Goal: Transaction & Acquisition: Obtain resource

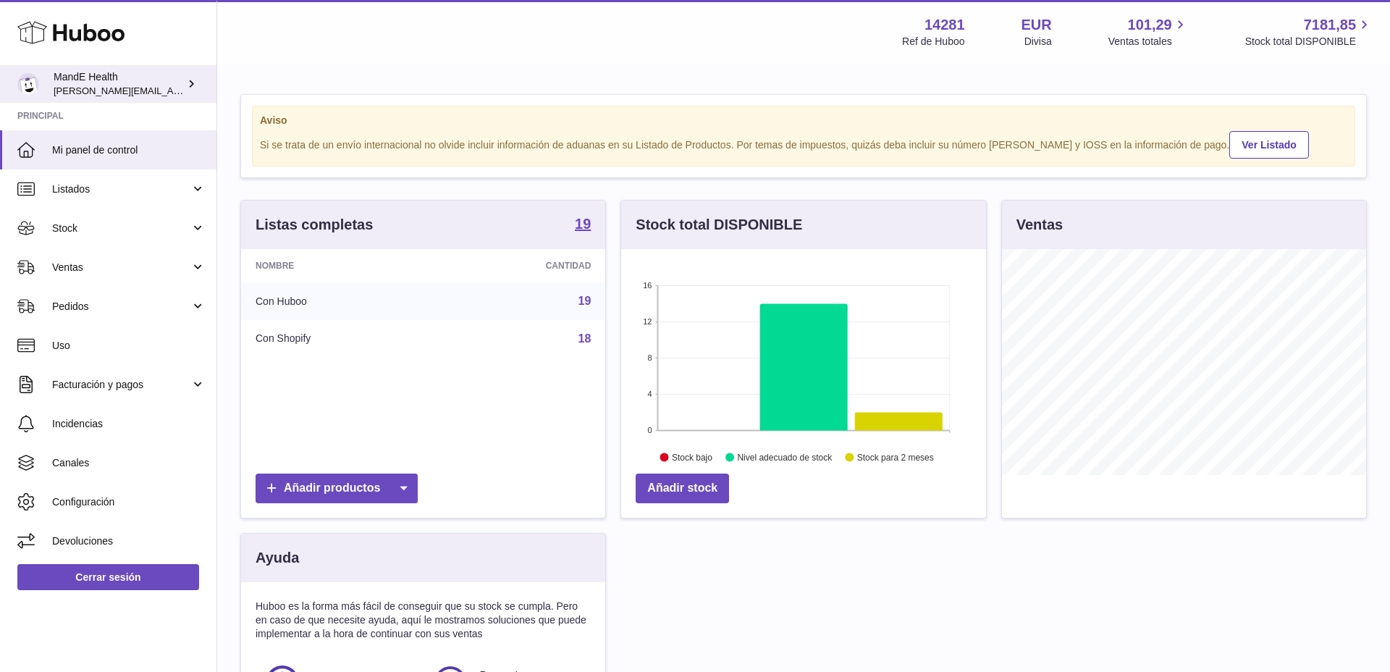
click at [109, 86] on span "[PERSON_NAME][EMAIL_ADDRESS][PERSON_NAME][DOMAIN_NAME]" at bounding box center [211, 91] width 314 height 12
click at [106, 157] on link "Mi panel de control" at bounding box center [108, 149] width 216 height 39
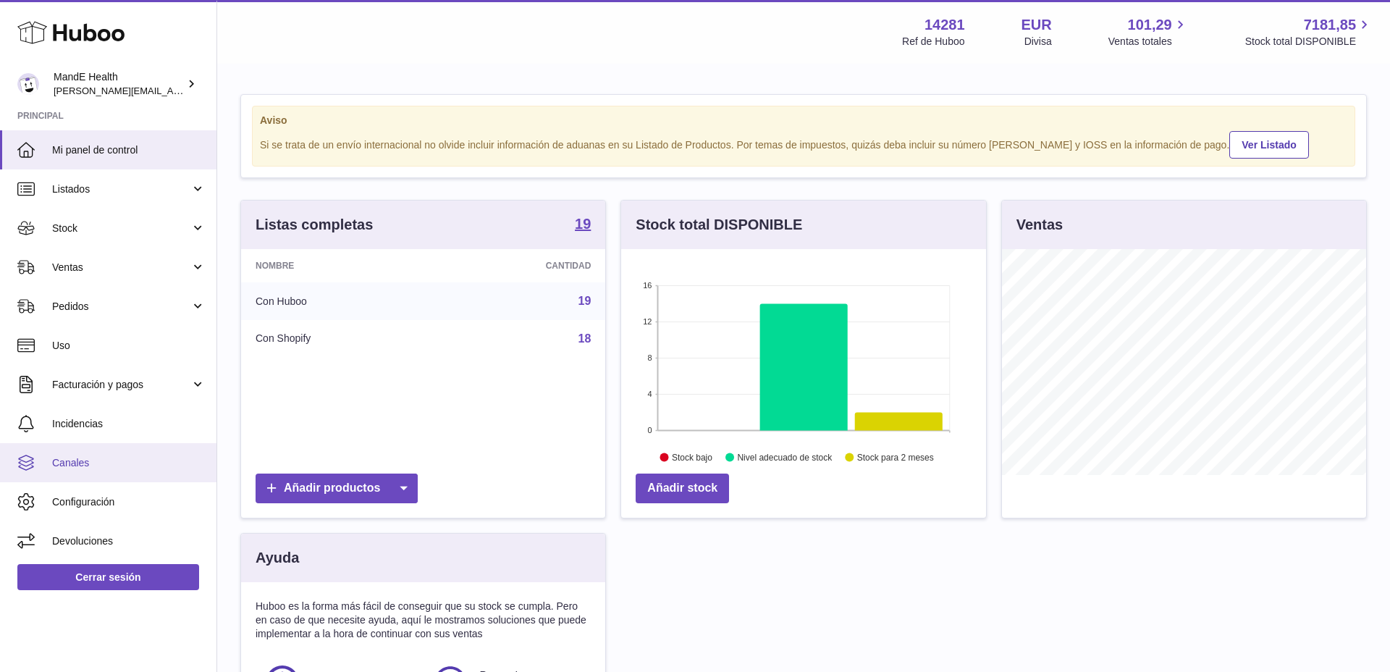
scroll to position [226, 365]
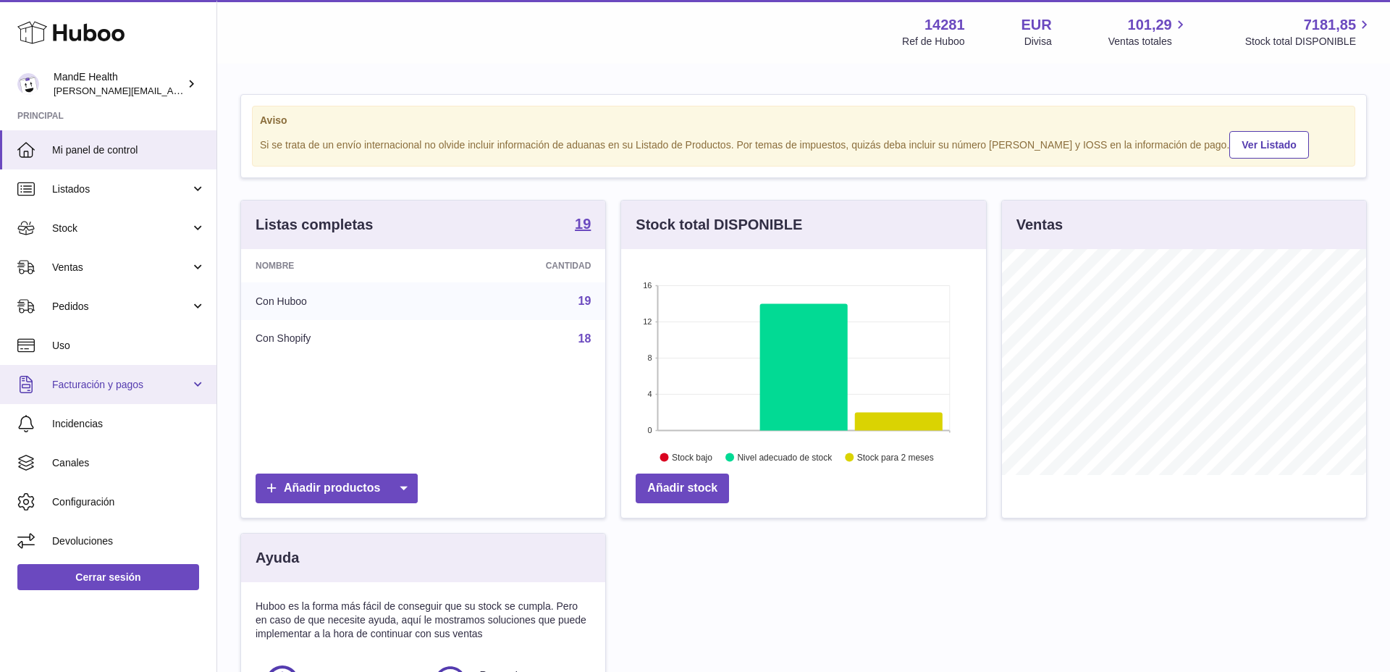
click at [90, 384] on span "Facturación y pagos" at bounding box center [121, 385] width 138 height 14
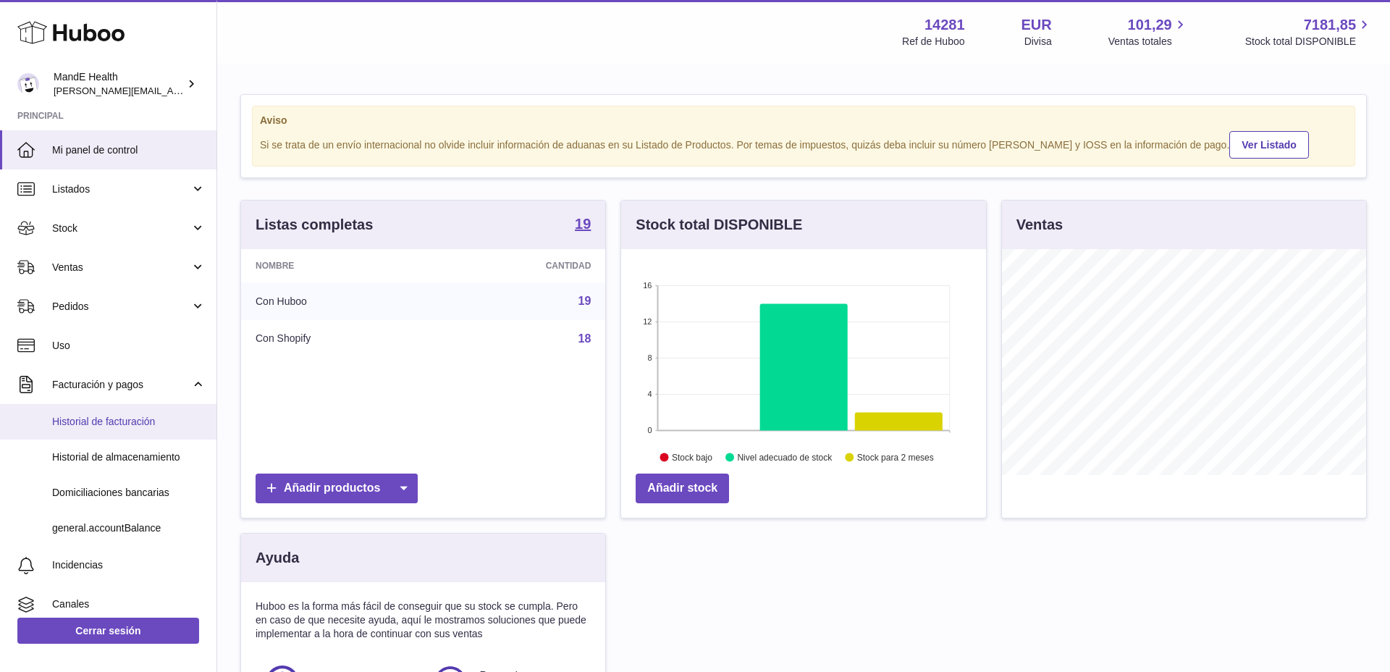
click at [87, 415] on span "Historial de facturación" at bounding box center [128, 422] width 153 height 14
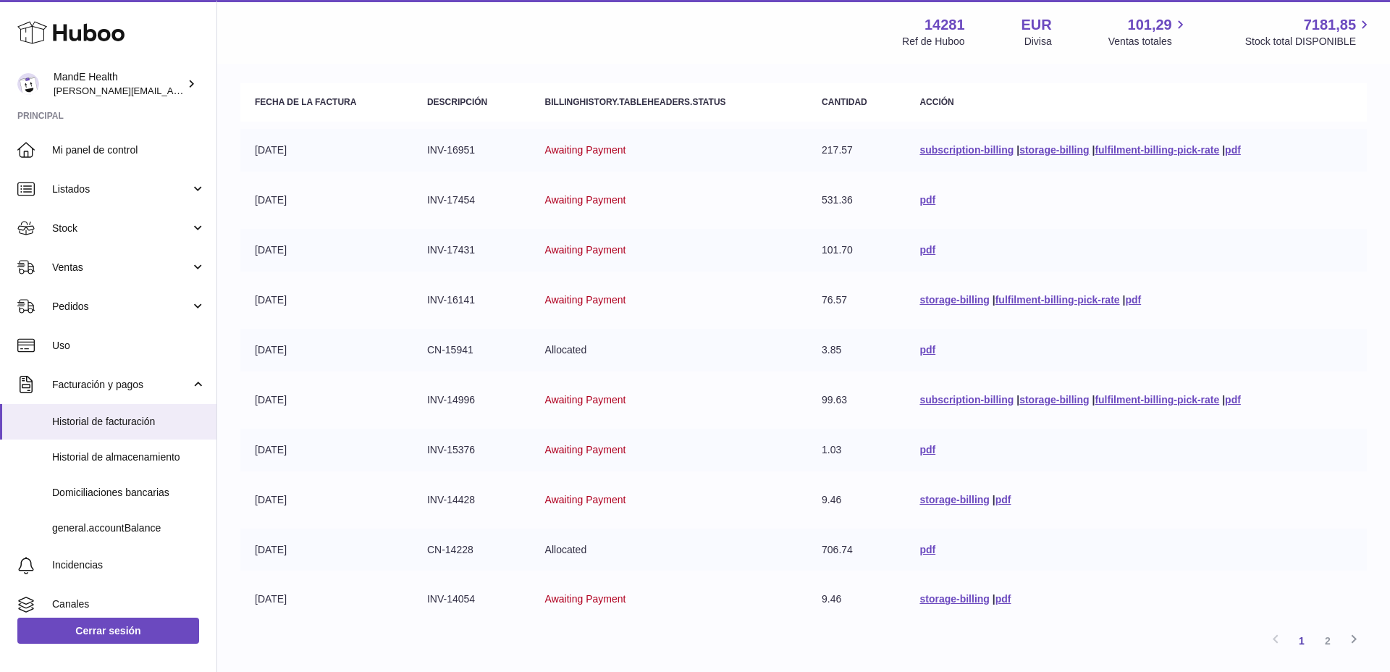
scroll to position [130, 0]
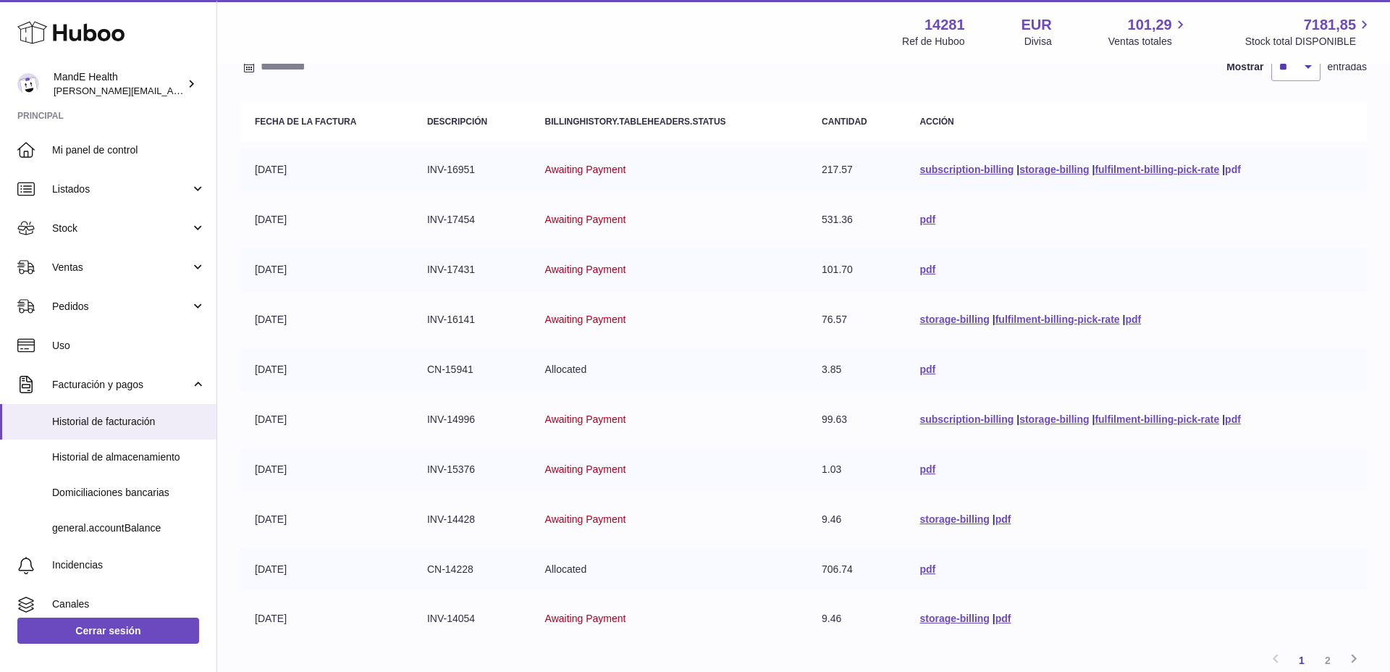
click at [1231, 167] on link "pdf" at bounding box center [1233, 170] width 16 height 12
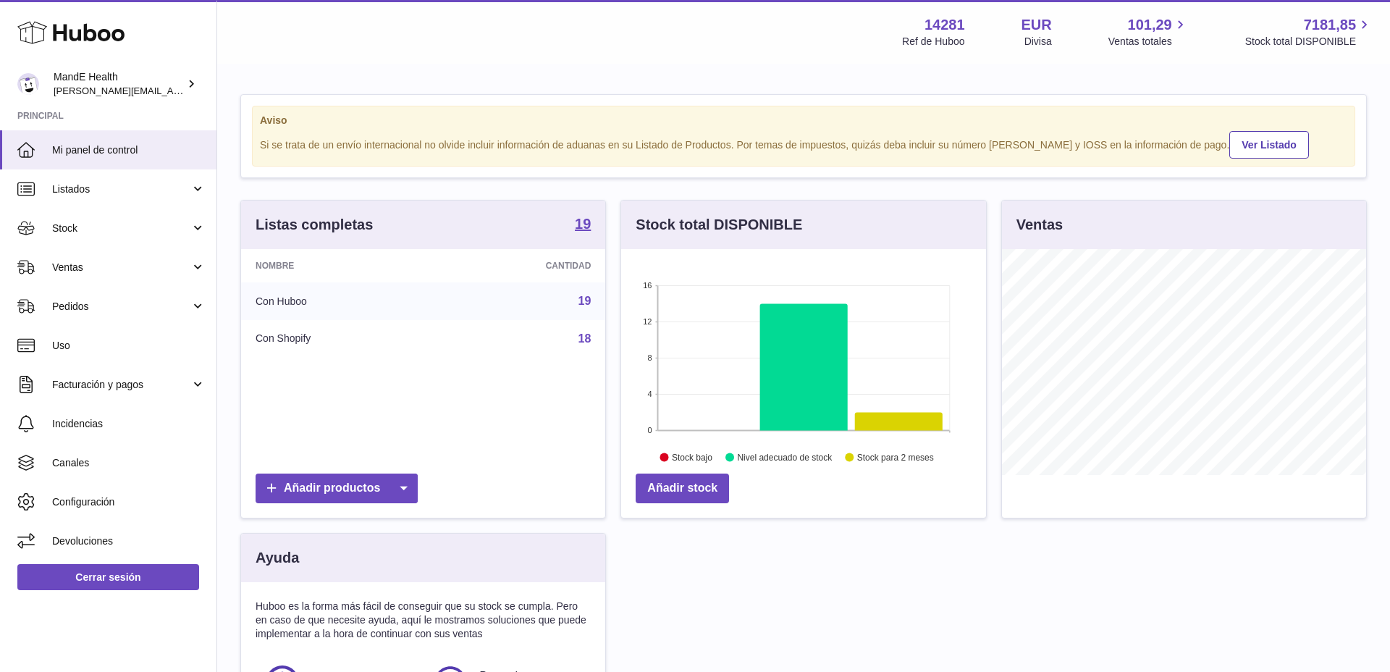
scroll to position [226, 365]
click at [101, 336] on link "Uso" at bounding box center [108, 345] width 216 height 39
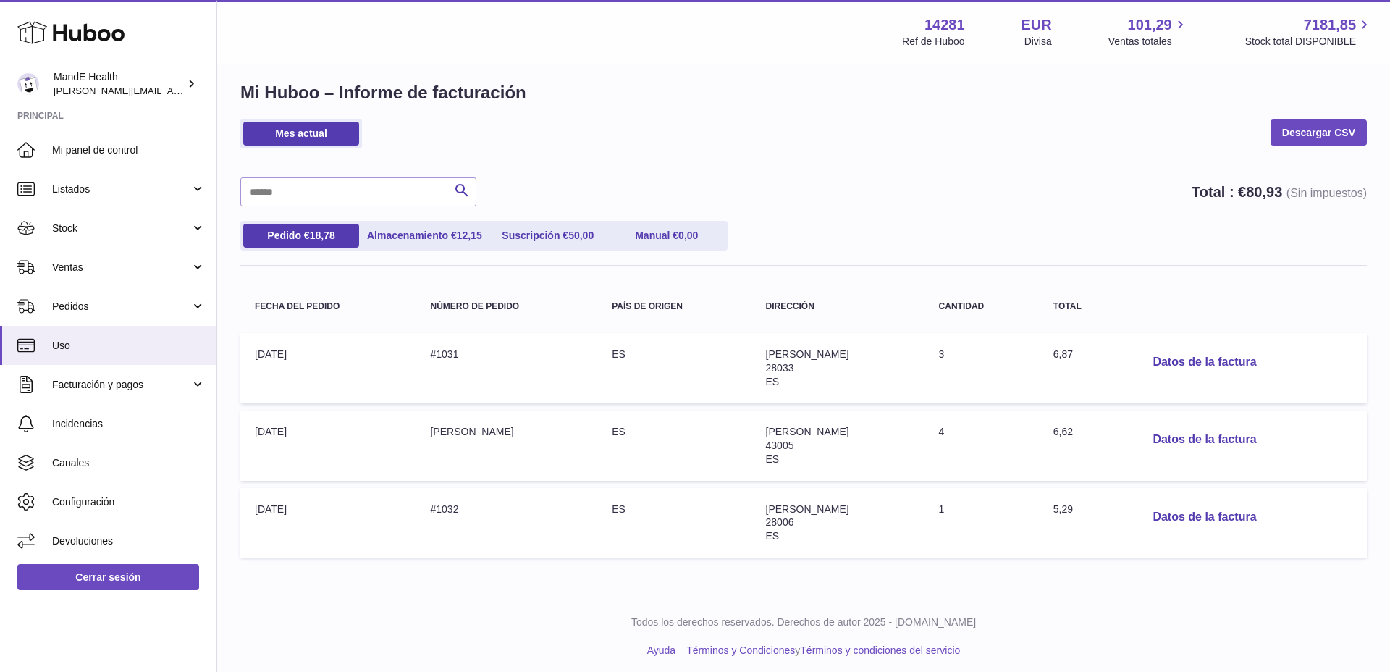
scroll to position [20, 0]
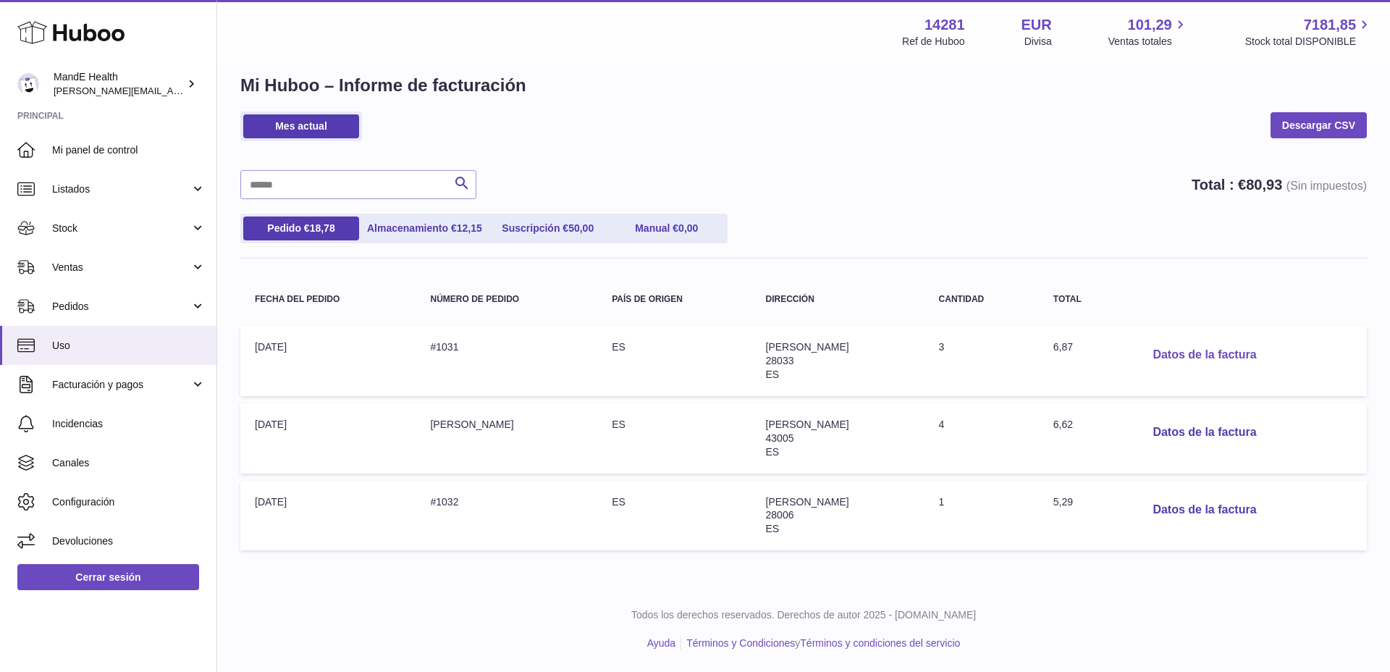
click at [1177, 356] on button "Datos de la factura" at bounding box center [1204, 355] width 127 height 30
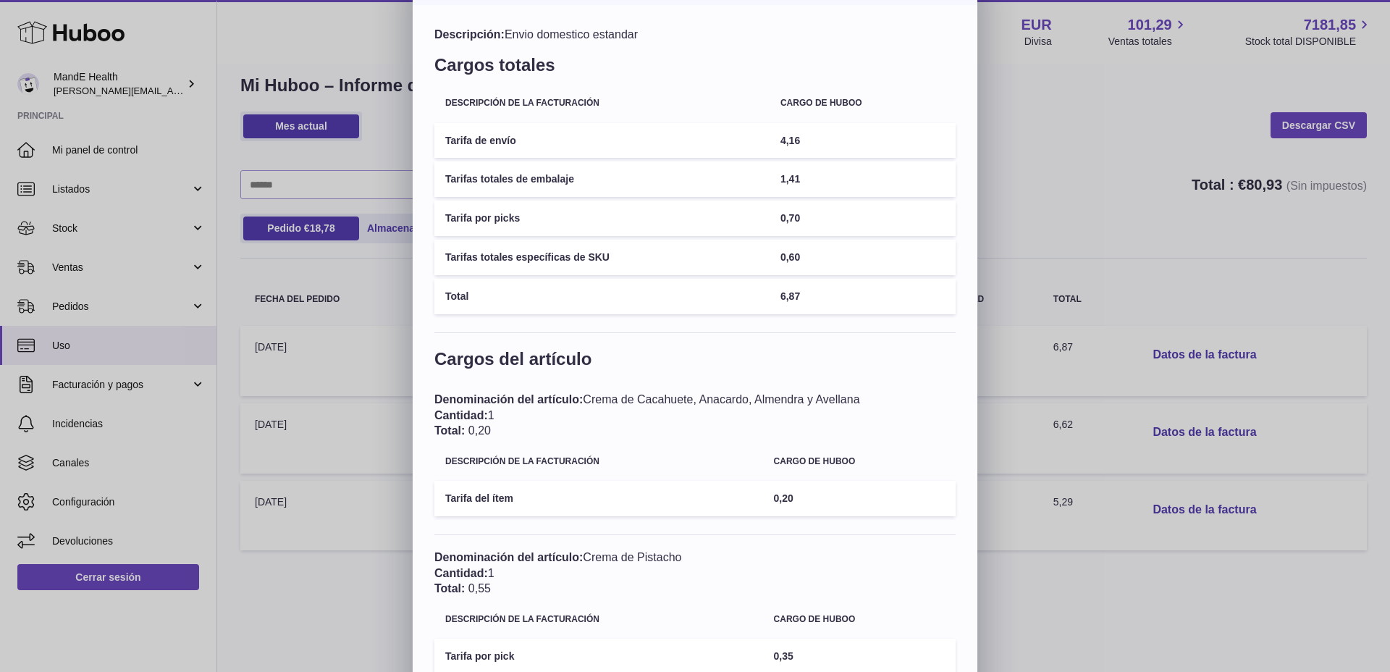
scroll to position [0, 0]
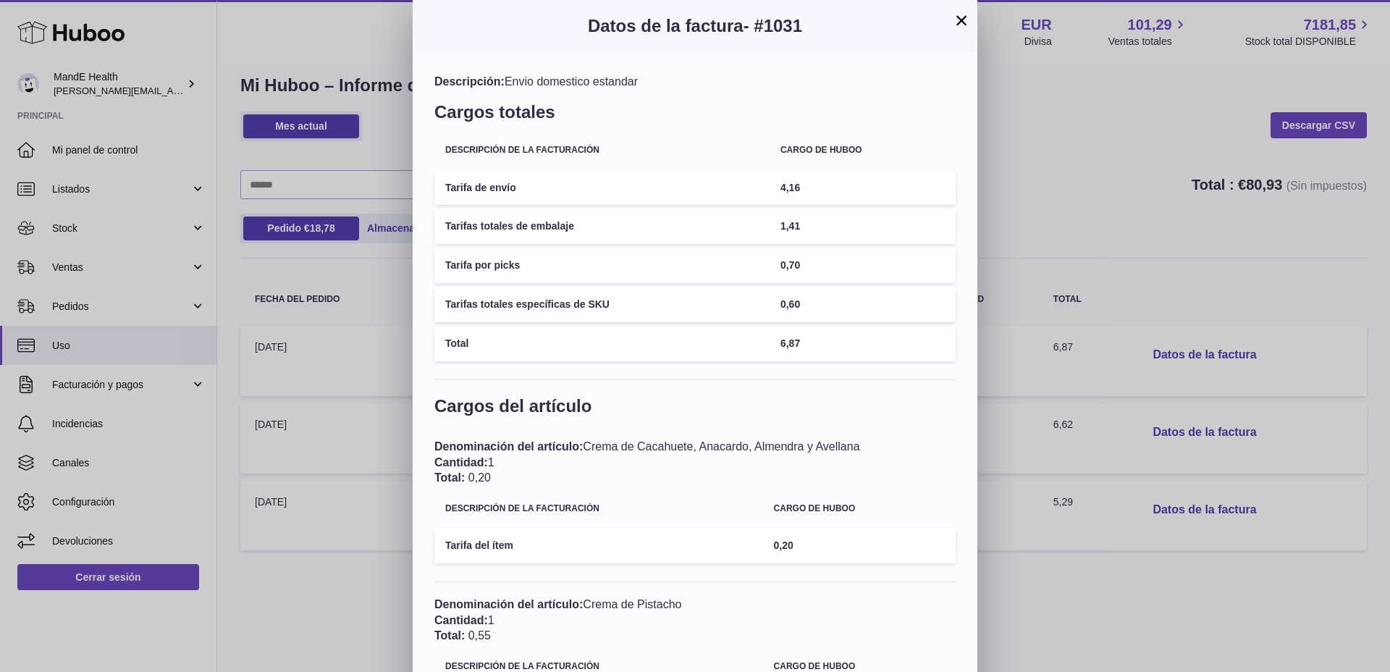
click at [959, 24] on button "×" at bounding box center [960, 20] width 17 height 17
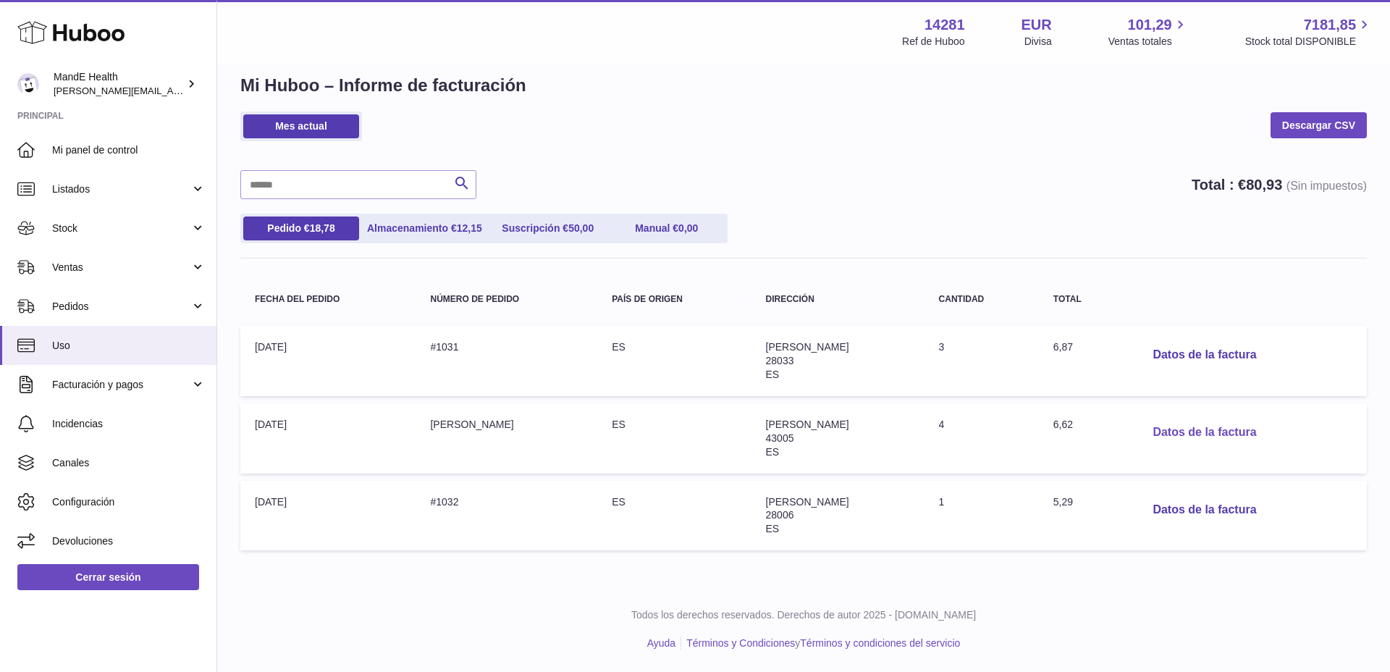
click at [1169, 436] on button "Datos de la factura" at bounding box center [1204, 433] width 127 height 30
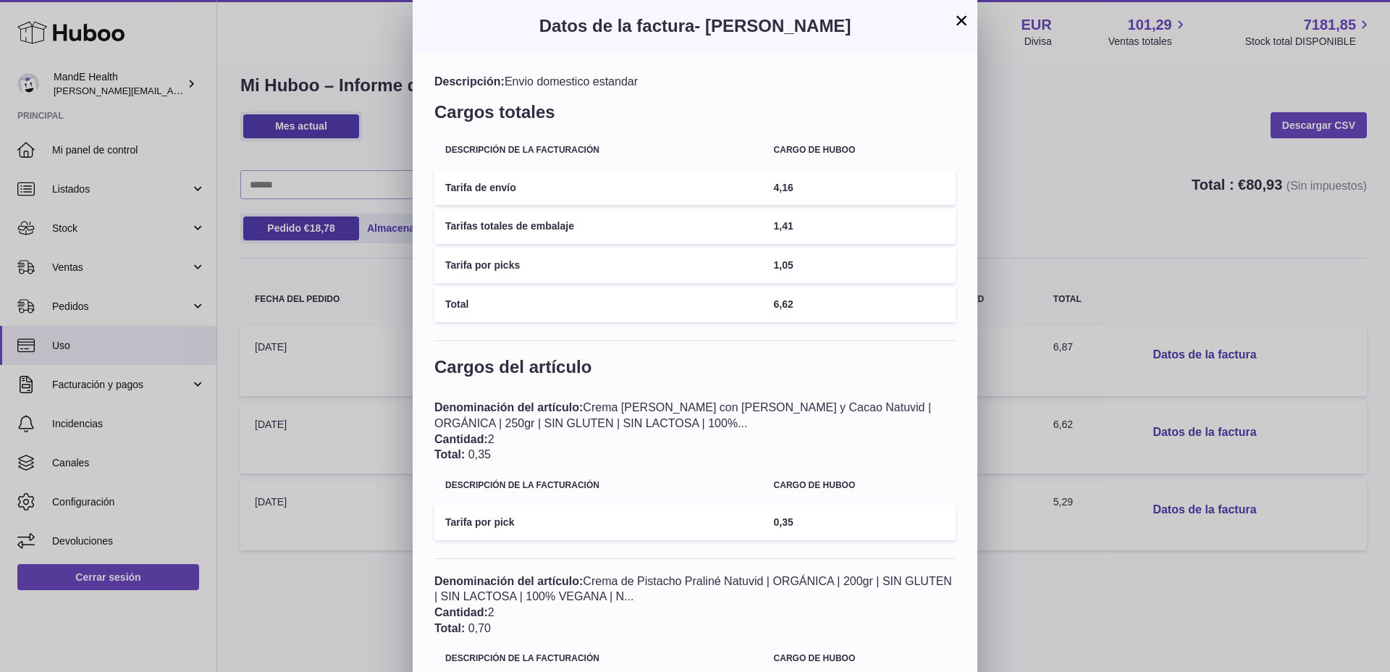
click at [962, 19] on button "×" at bounding box center [960, 20] width 17 height 17
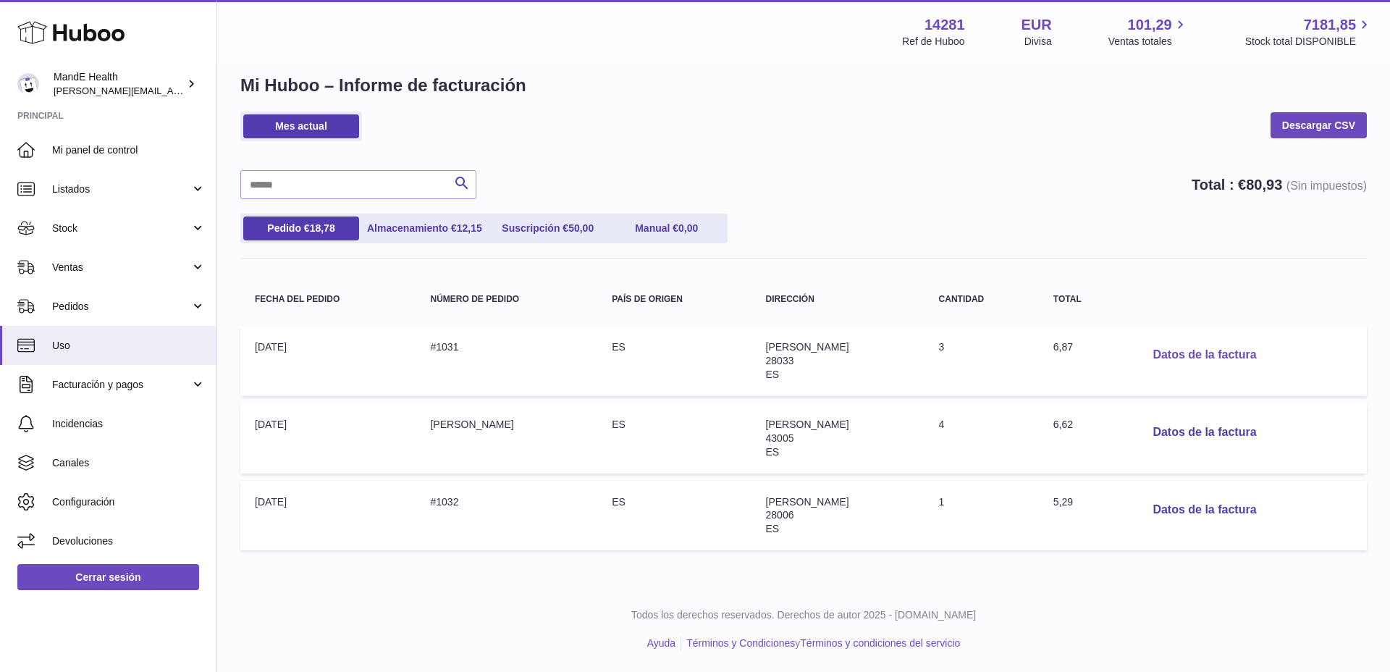
click at [1177, 355] on button "Datos de la factura" at bounding box center [1204, 355] width 127 height 30
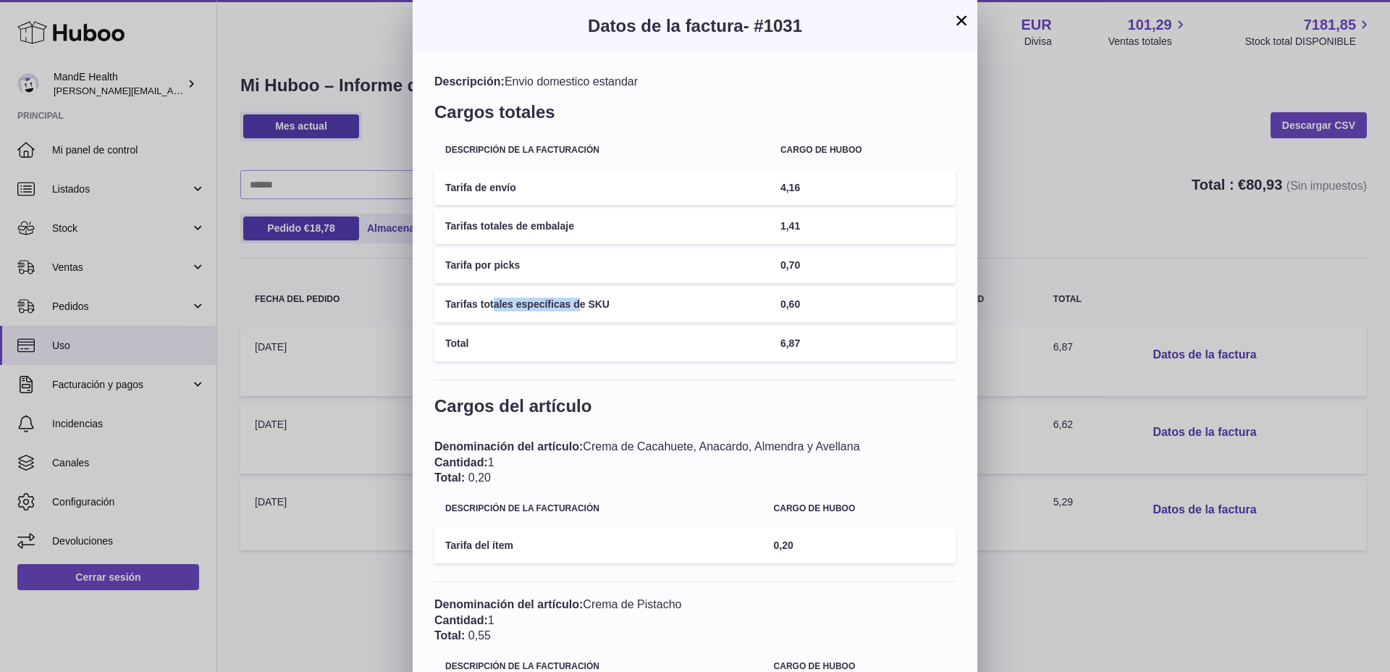
drag, startPoint x: 495, startPoint y: 302, endPoint x: 580, endPoint y: 302, distance: 84.7
click at [580, 302] on td "Tarifas totales específicas de SKU" at bounding box center [601, 304] width 335 height 35
drag, startPoint x: 625, startPoint y: 300, endPoint x: 818, endPoint y: 276, distance: 194.6
click at [625, 300] on td "Tarifas totales específicas de SKU" at bounding box center [601, 304] width 335 height 35
click at [963, 17] on button "×" at bounding box center [960, 20] width 17 height 17
